Goal: Task Accomplishment & Management: Use online tool/utility

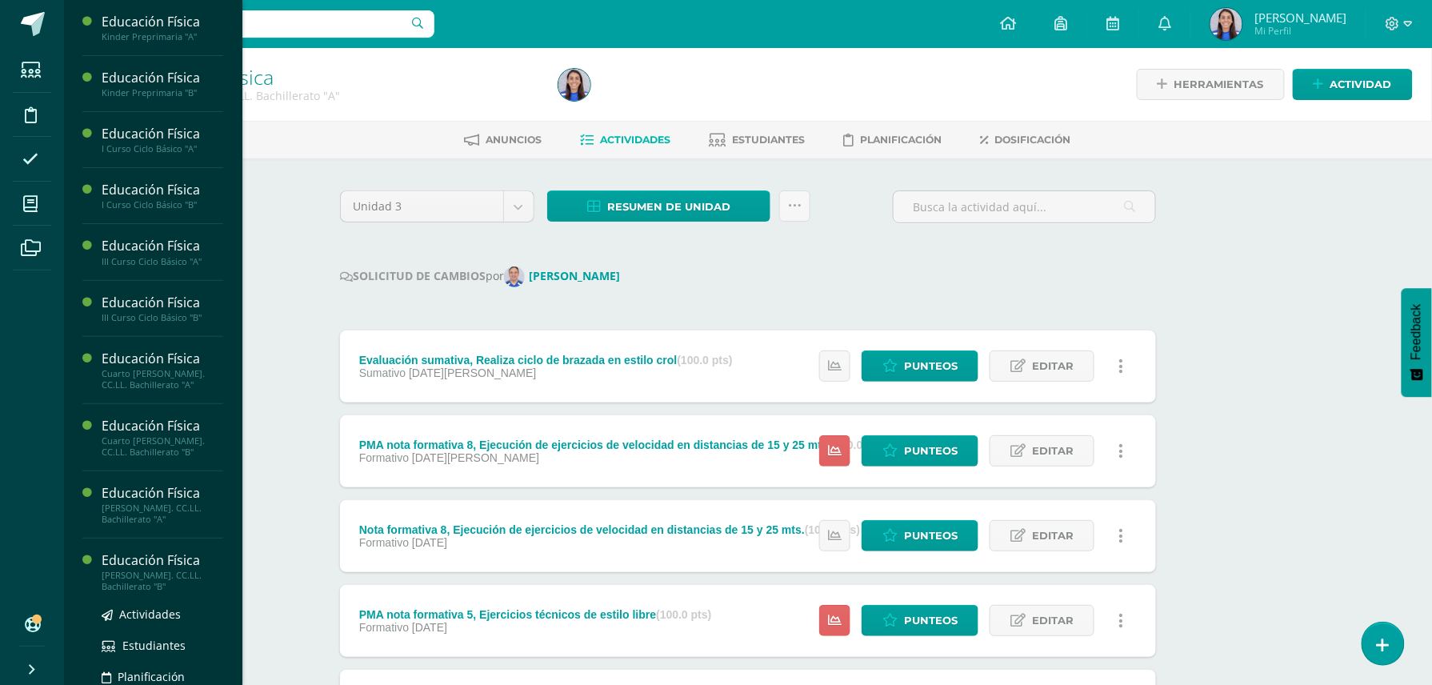
click at [148, 570] on div "Educación Física" at bounding box center [163, 560] width 122 height 18
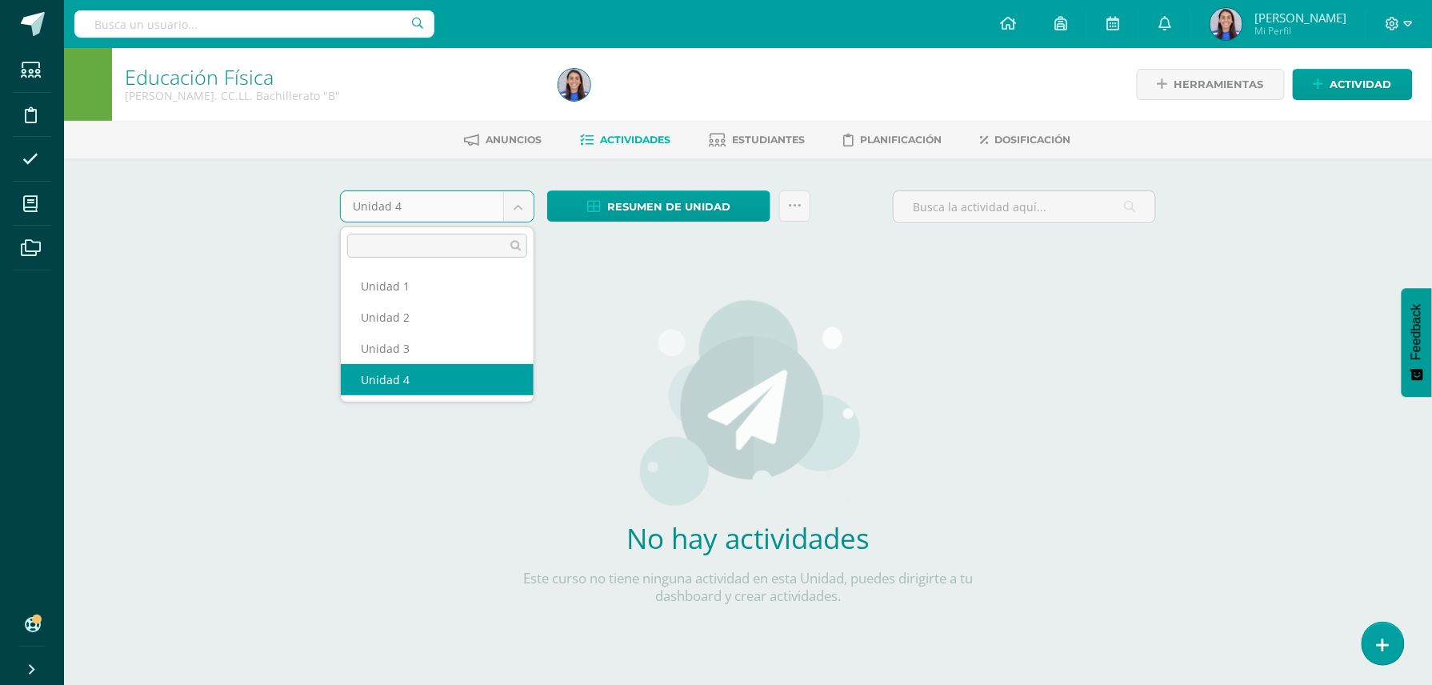
click at [507, 196] on body "Estudiantes Disciplina Asistencia Mis cursos Archivos Soporte Ayuda Reportar un…" at bounding box center [716, 343] width 1432 height 687
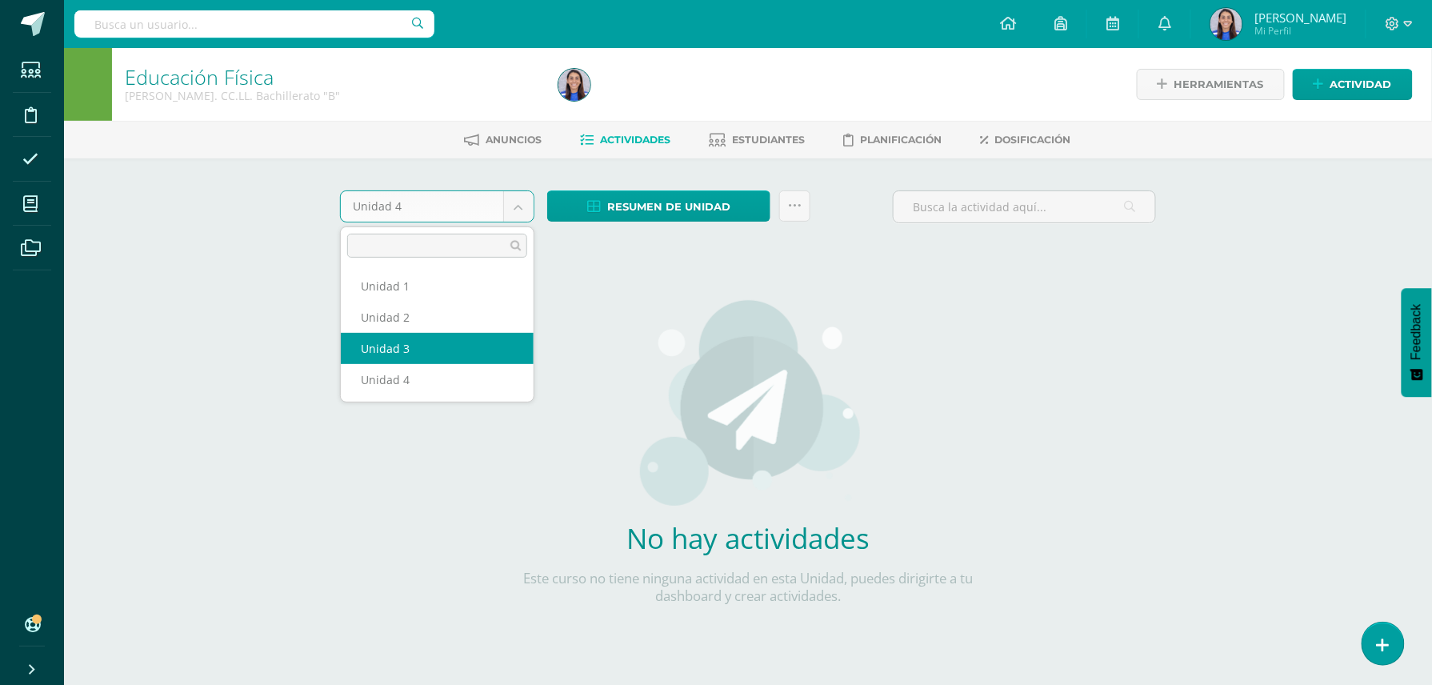
select select "Unidad 3"
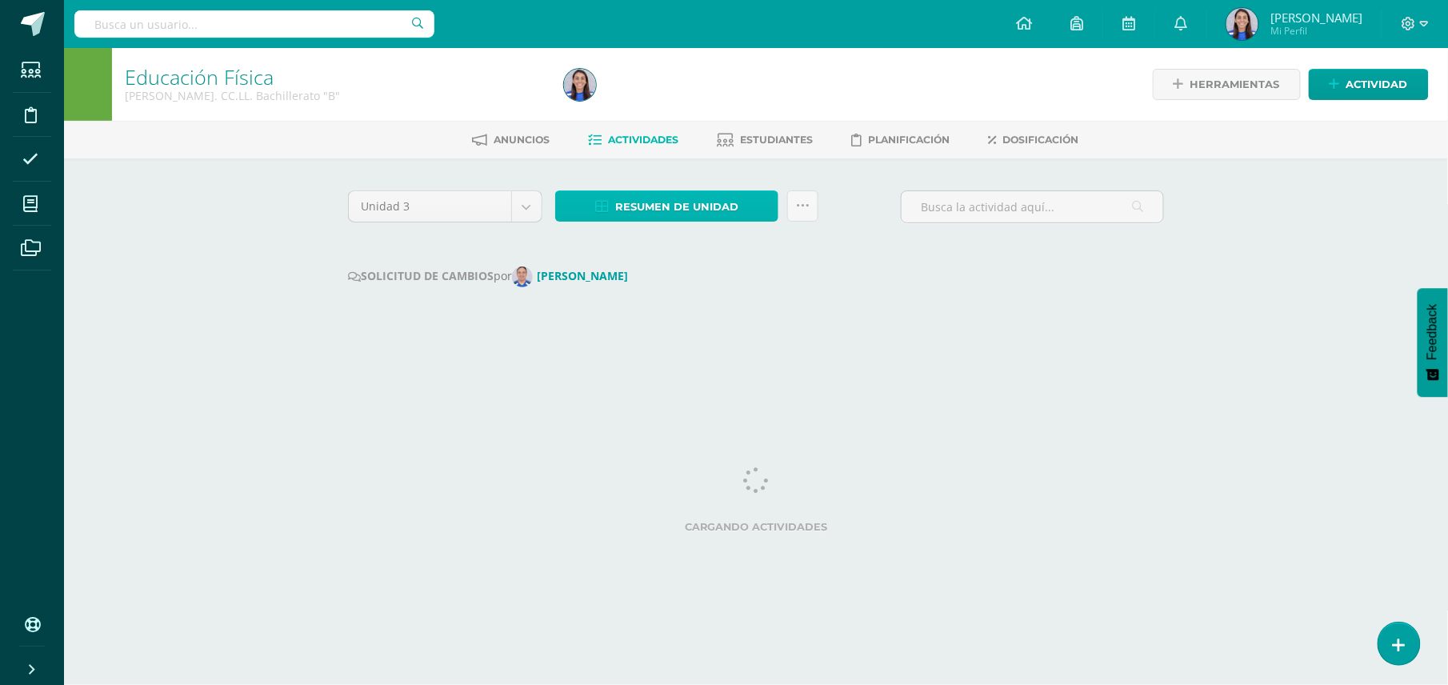
click at [671, 203] on span "Resumen de unidad" at bounding box center [676, 207] width 123 height 30
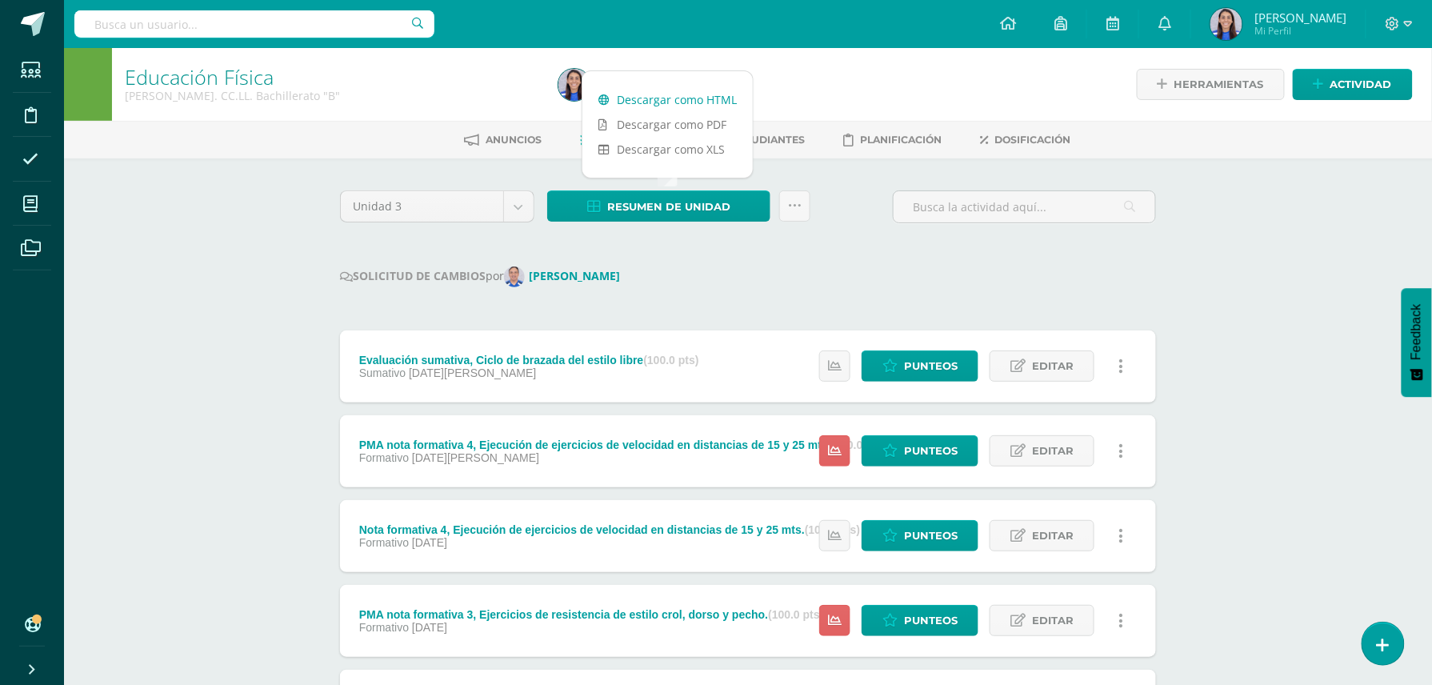
click at [680, 103] on link "Descargar como HTML" at bounding box center [668, 99] width 170 height 25
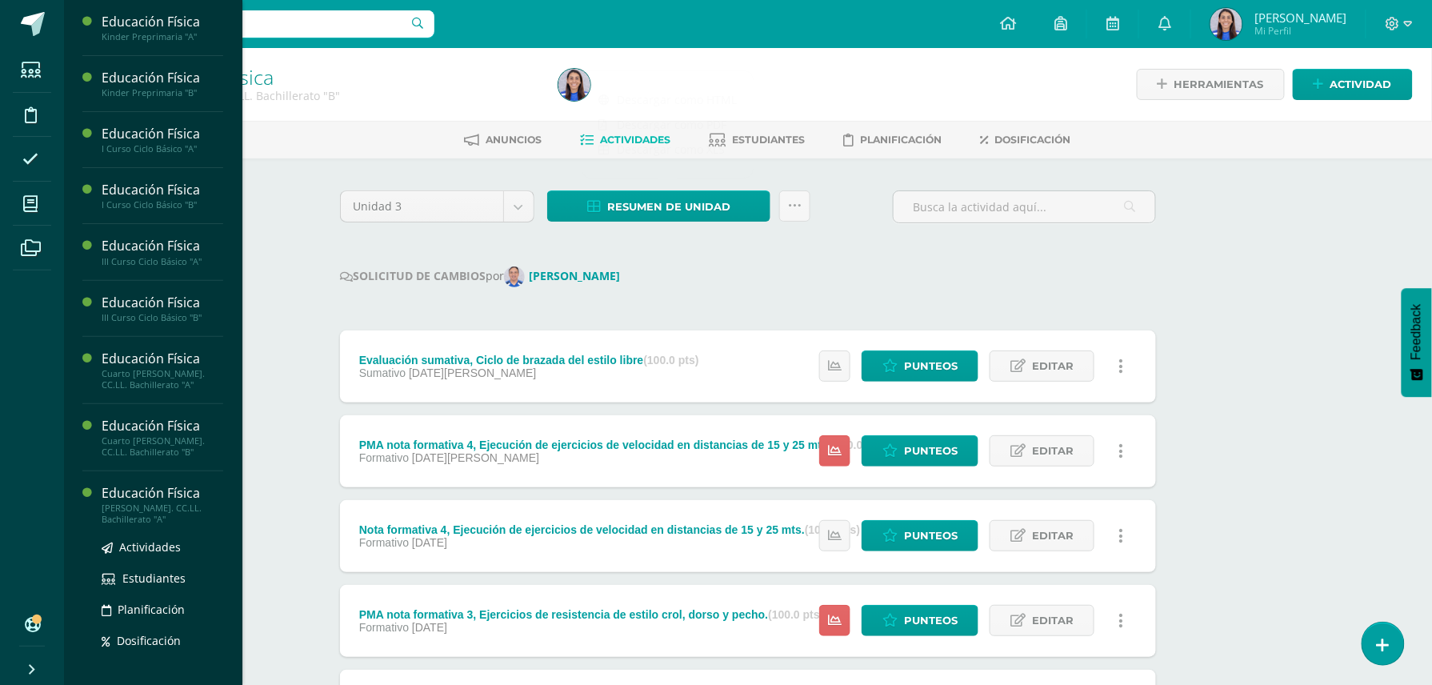
click at [184, 503] on div "Educación Física" at bounding box center [163, 493] width 122 height 18
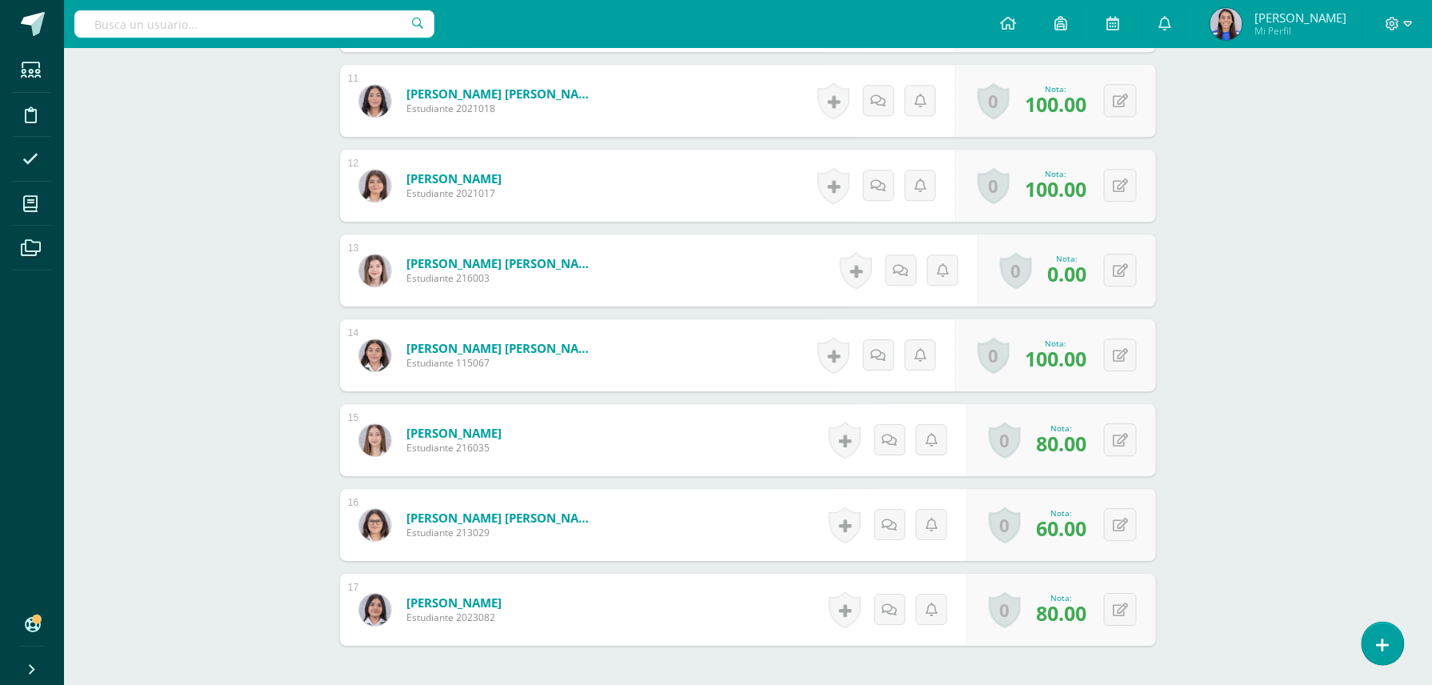
scroll to position [1384, 0]
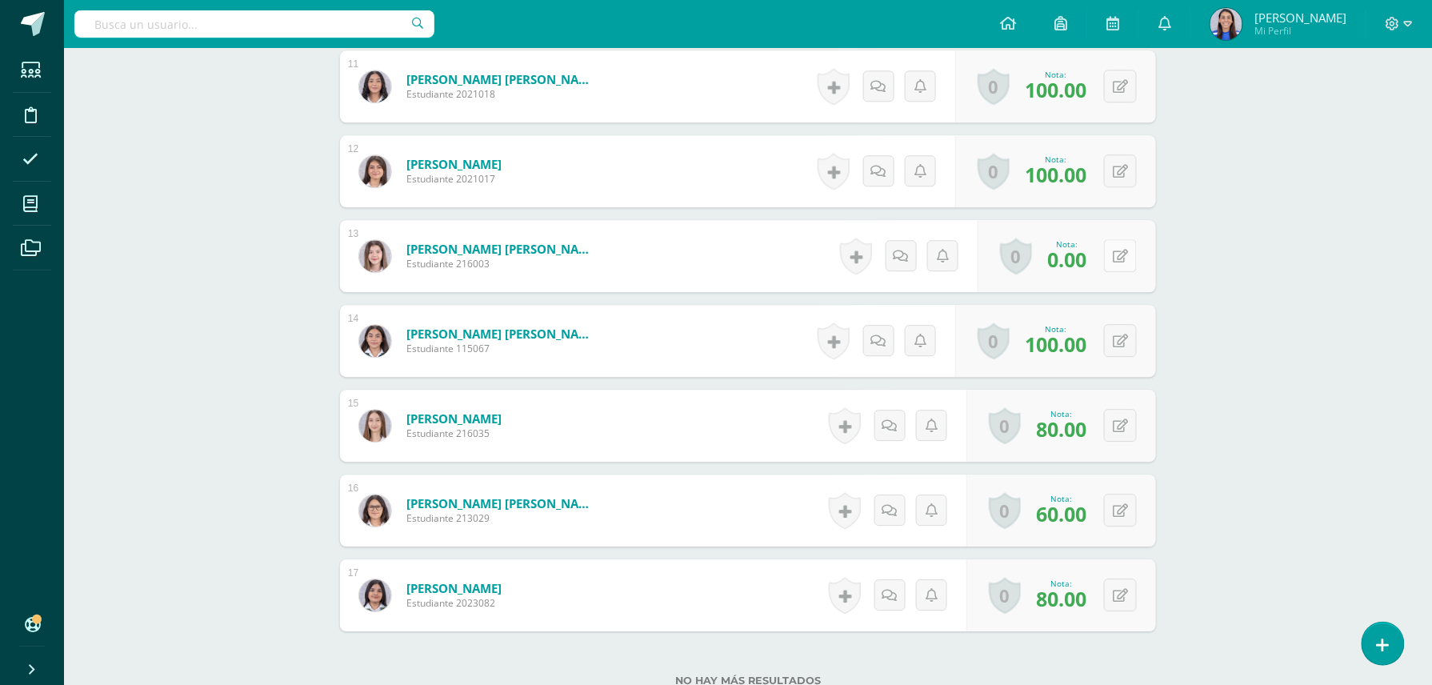
click at [1116, 260] on button at bounding box center [1120, 255] width 33 height 33
type input "100"
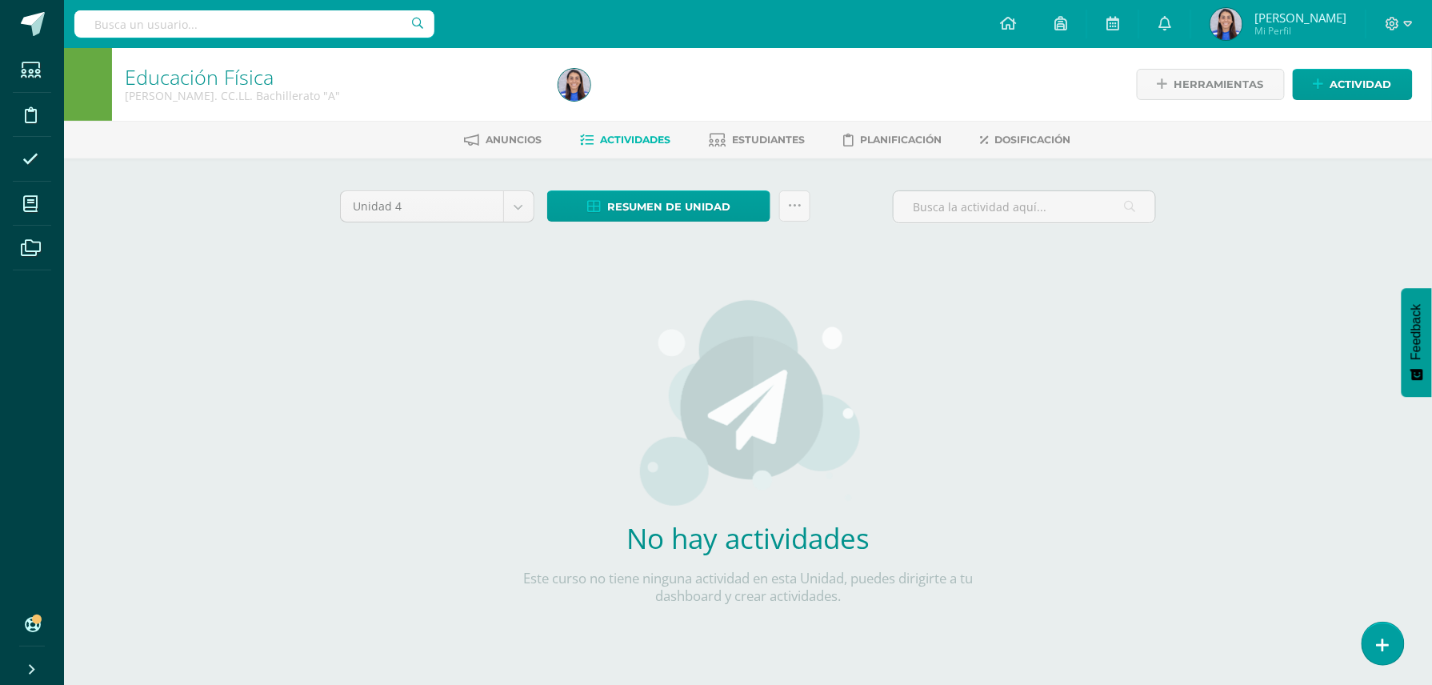
click at [1015, 446] on div "Unidad 4 Unidad 1 Unidad 2 Unidad 3 Unidad 4 Resumen de unidad Descargar como H…" at bounding box center [748, 423] width 829 height 466
